Goal: Transaction & Acquisition: Purchase product/service

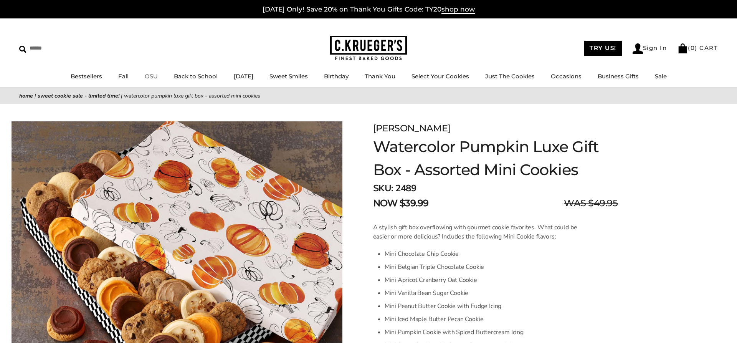
click at [148, 78] on link "OSU" at bounding box center [151, 76] width 13 height 7
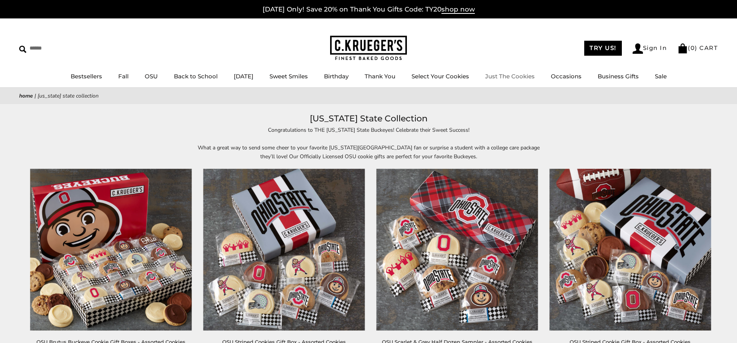
click at [531, 77] on link "Just The Cookies" at bounding box center [509, 76] width 49 height 7
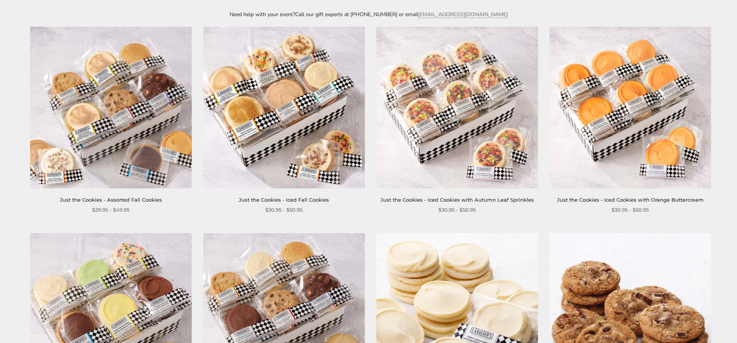
scroll to position [39, 0]
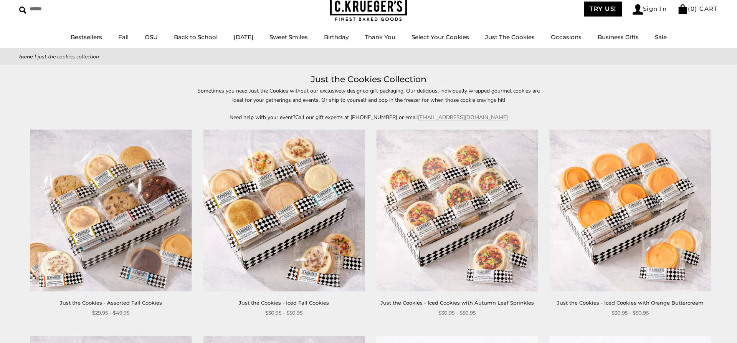
click at [597, 166] on img at bounding box center [630, 210] width 162 height 162
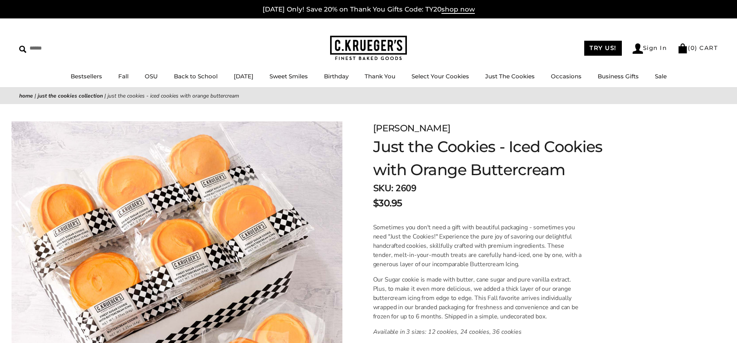
scroll to position [196, 0]
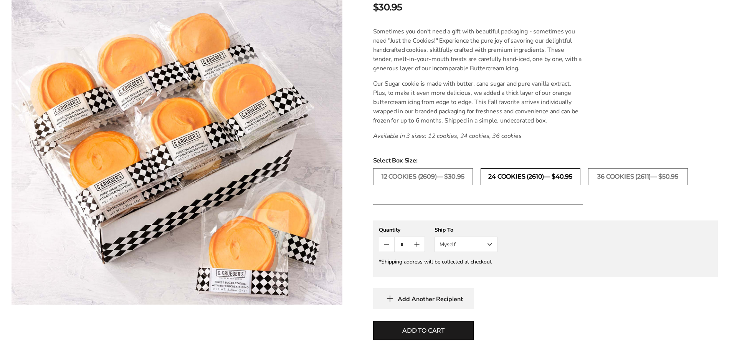
click at [574, 176] on label "24 COOKIES (2610)— $40.95" at bounding box center [530, 176] width 100 height 17
click at [622, 175] on label "36 COOKIES (2611)— $50.95" at bounding box center [638, 176] width 100 height 17
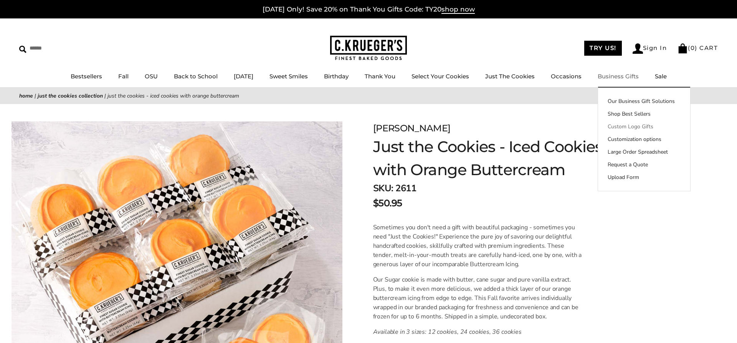
click at [638, 126] on link "Custom Logo Gifts" at bounding box center [644, 126] width 92 height 8
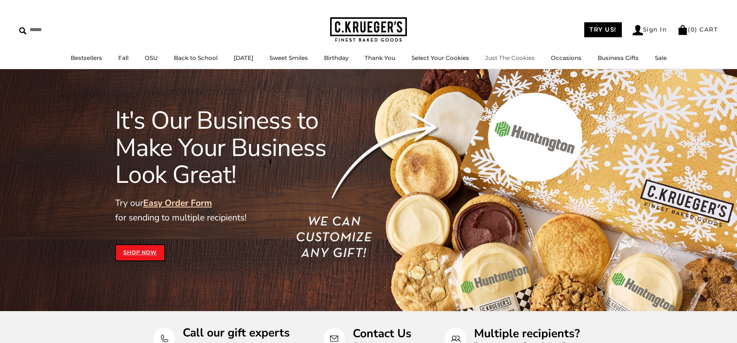
click at [519, 57] on link "Just The Cookies" at bounding box center [509, 57] width 49 height 7
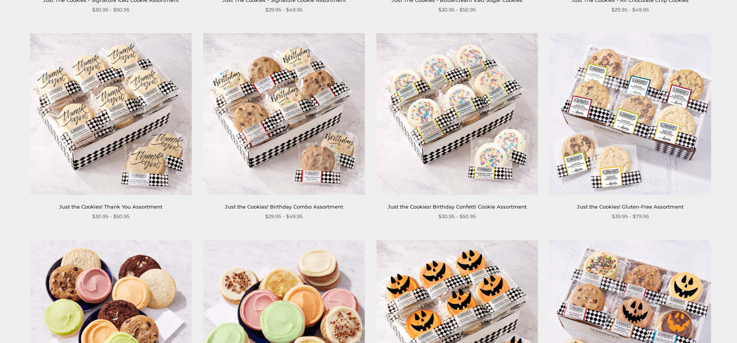
scroll to position [704, 0]
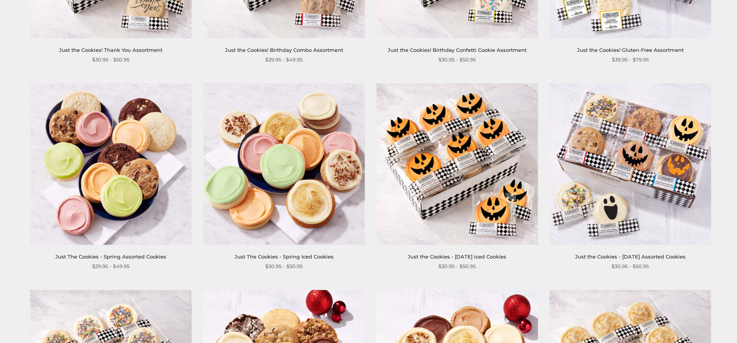
click at [314, 204] on img at bounding box center [284, 164] width 162 height 162
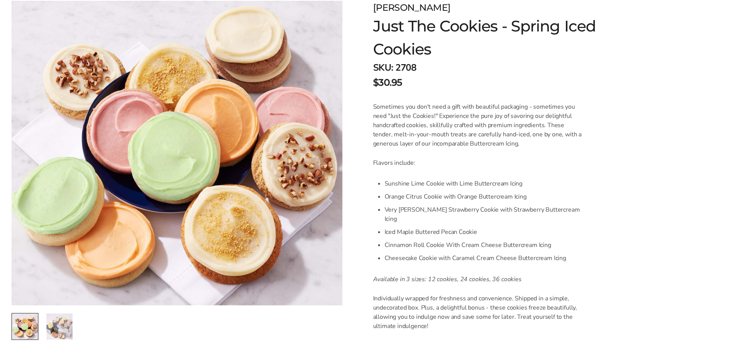
scroll to position [157, 0]
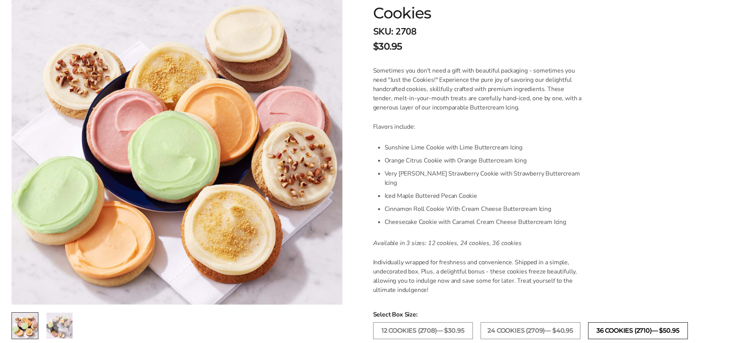
click at [643, 328] on label "36 COOKIES (2710)— $50.95" at bounding box center [638, 330] width 100 height 17
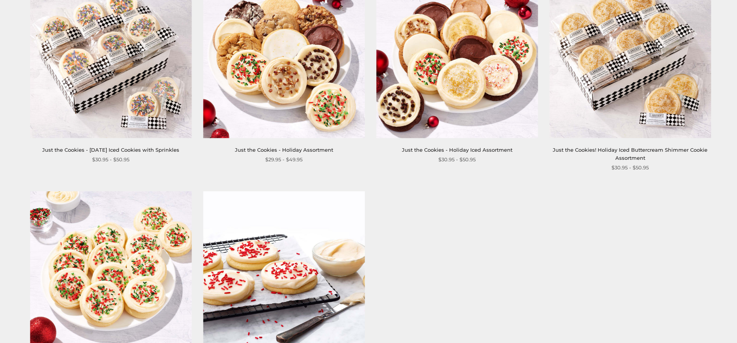
scroll to position [783, 0]
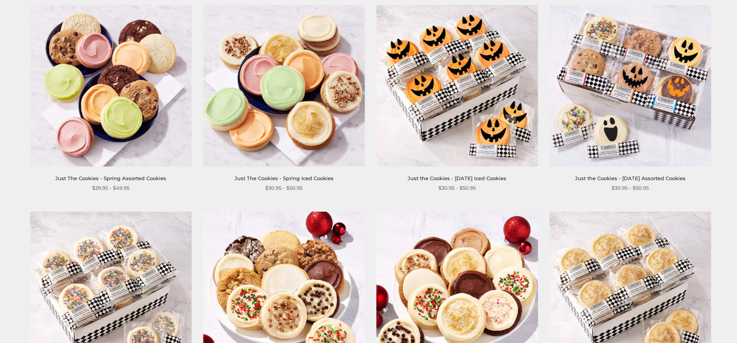
click at [292, 100] on img at bounding box center [284, 86] width 162 height 162
click at [288, 170] on div "Just The Cookies - Spring Iced Cookies $30.95 - $50.95" at bounding box center [284, 98] width 162 height 187
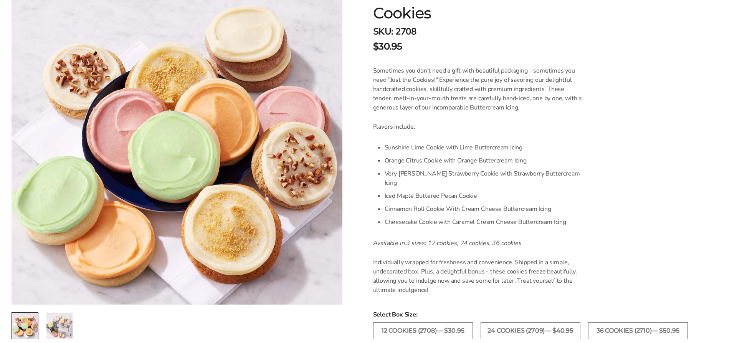
scroll to position [313, 0]
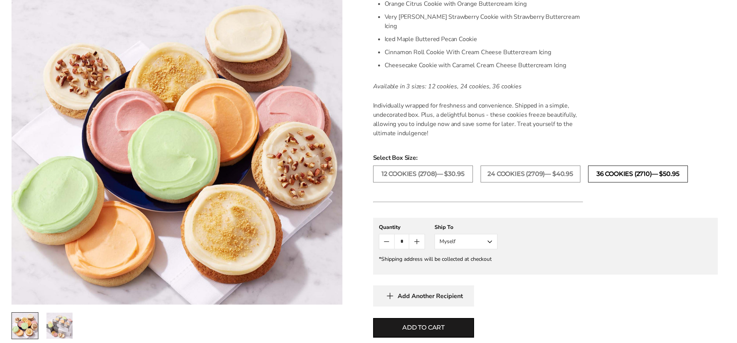
click at [645, 165] on label "36 COOKIES (2710)— $50.95" at bounding box center [638, 173] width 100 height 17
